Goal: Find specific page/section

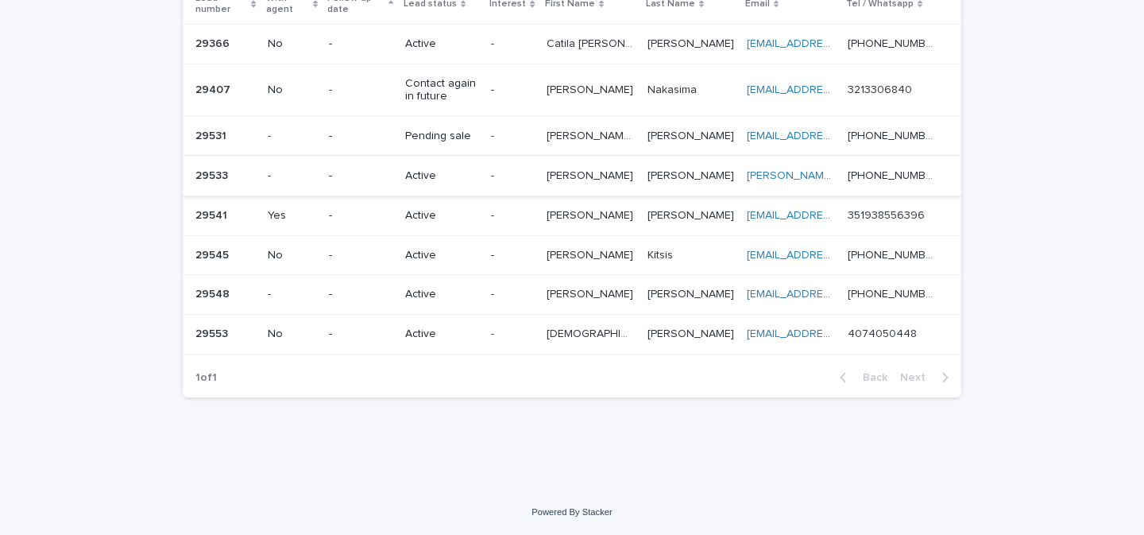
scroll to position [139, 0]
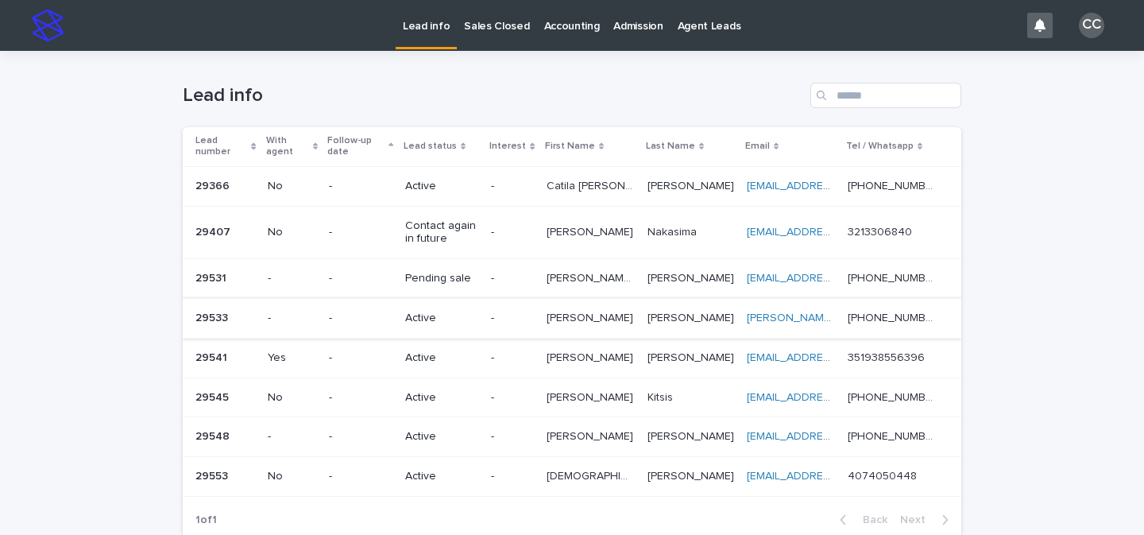
scroll to position [142, 0]
